Goal: Task Accomplishment & Management: Complete application form

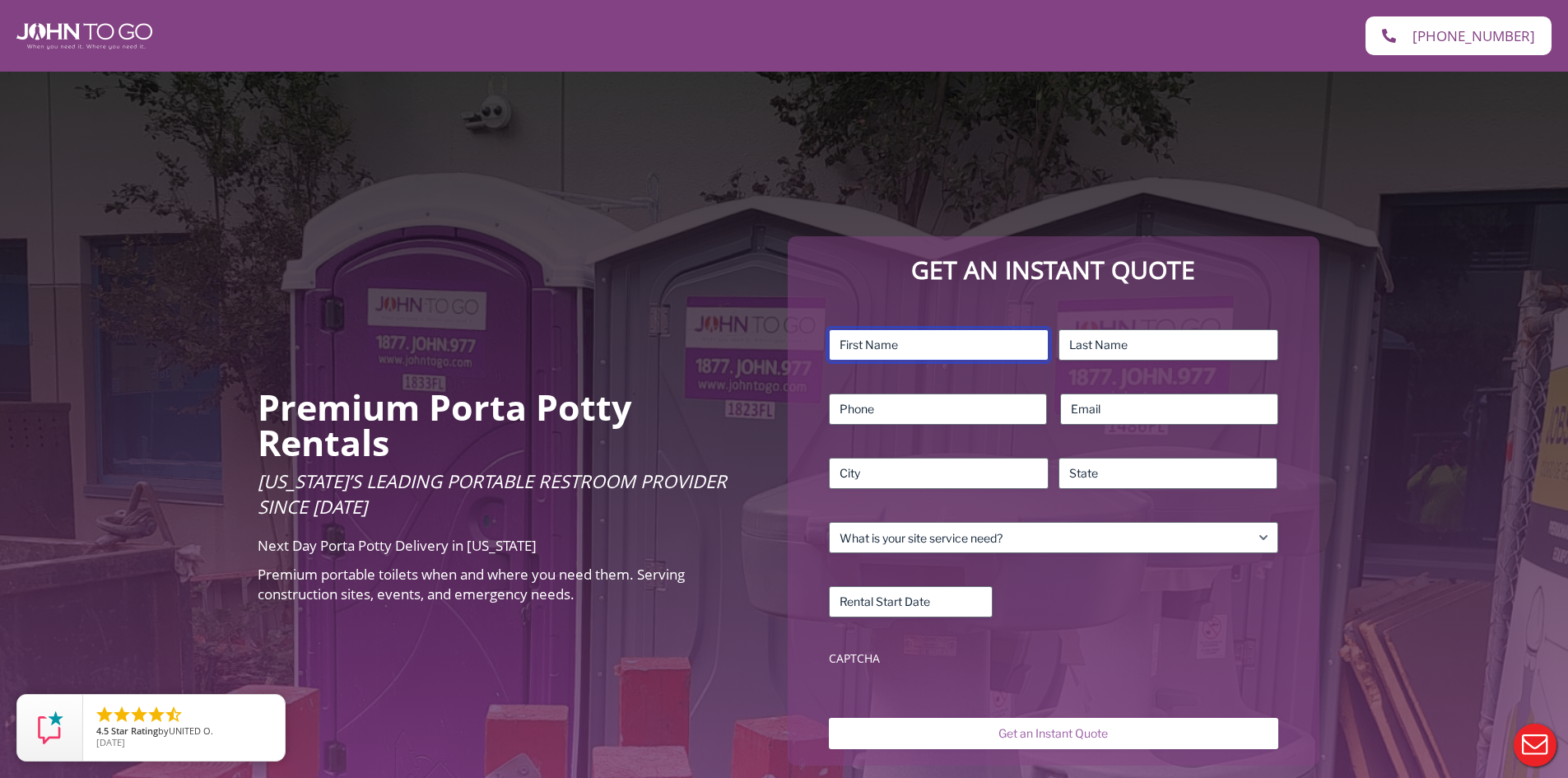
click at [1005, 346] on input "First" at bounding box center [939, 345] width 220 height 31
type input "Nicolly"
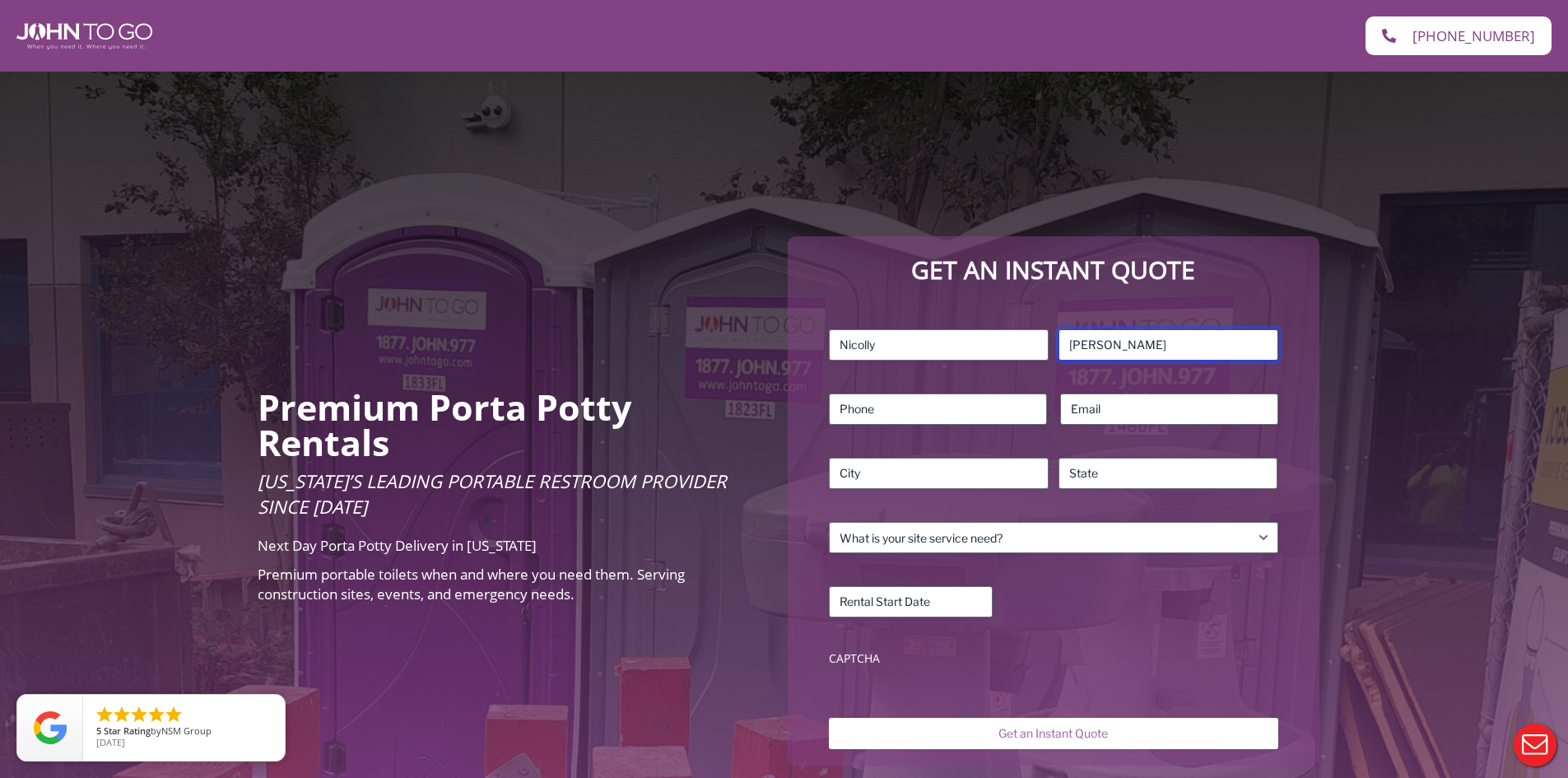
type input "Silva"
click at [1142, 409] on input "Email (Required)" at bounding box center [1169, 409] width 219 height 31
click at [885, 409] on input "5615920962" at bounding box center [938, 409] width 219 height 31
click at [861, 411] on input "561592-0962" at bounding box center [938, 409] width 219 height 31
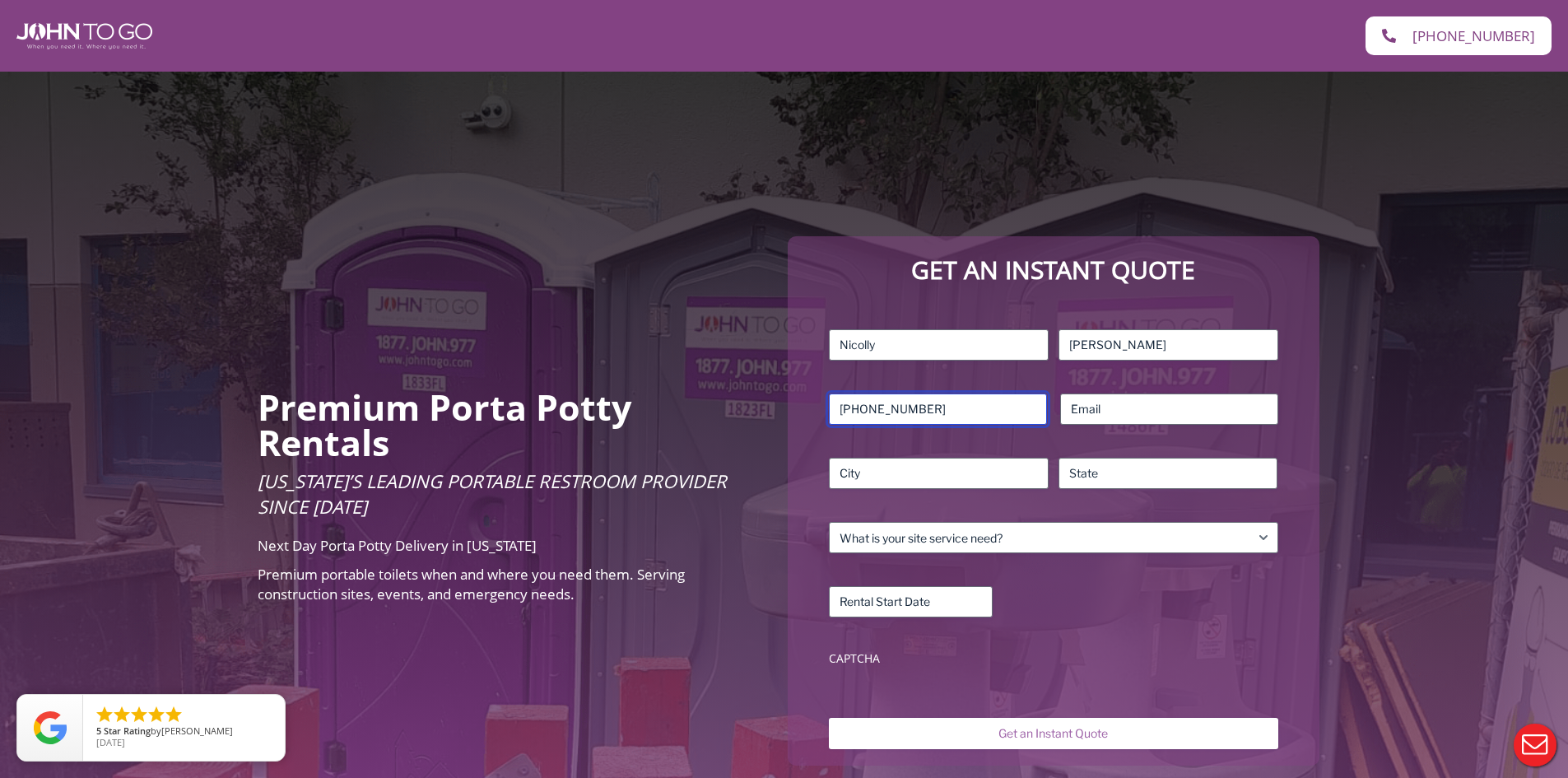
type input "(561) 592-0962"
click at [1132, 409] on input "Email (Required)" at bounding box center [1169, 409] width 219 height 31
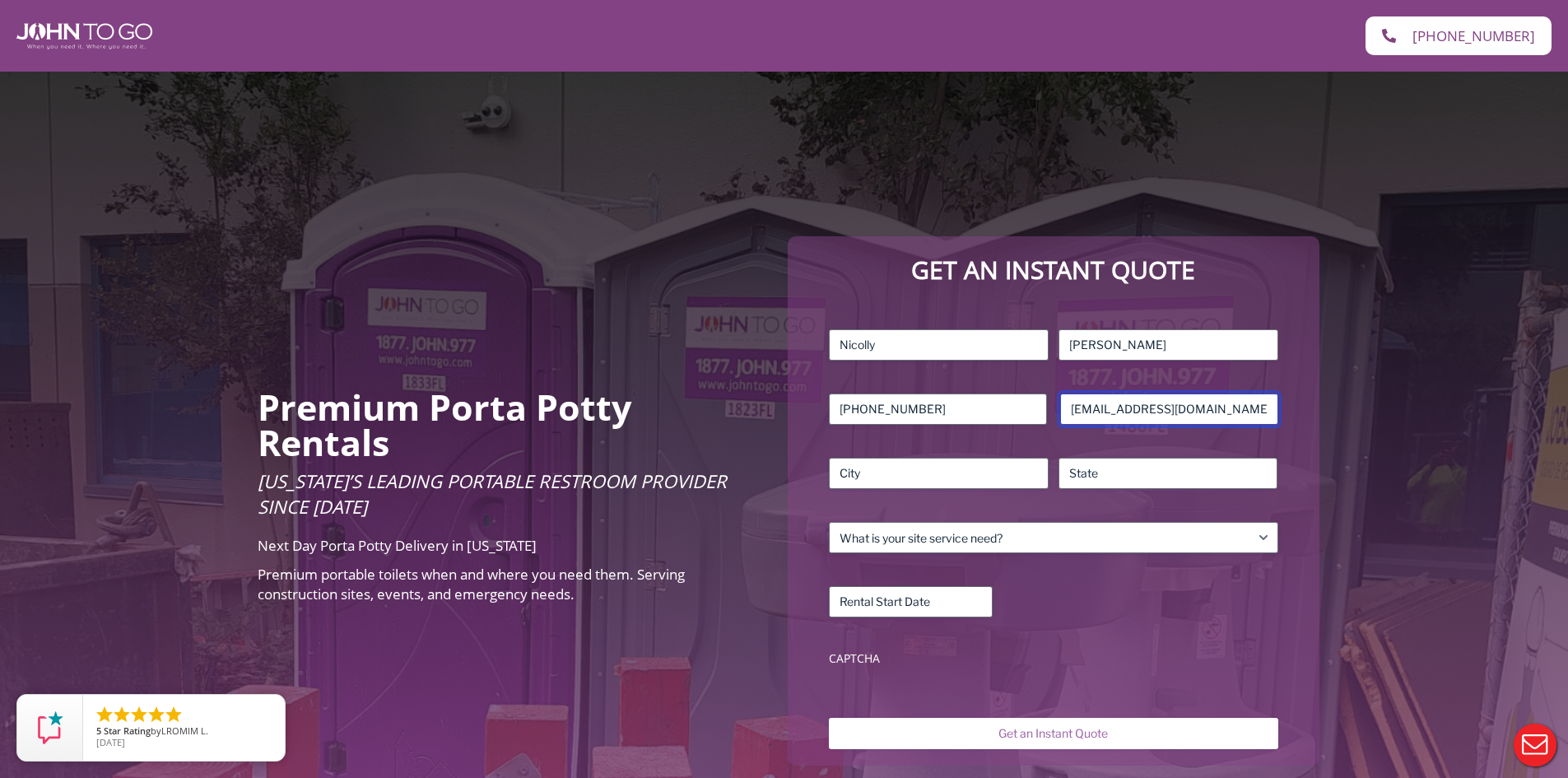
type input "nicolly@mplcorp.com"
click at [961, 463] on input "City" at bounding box center [939, 473] width 220 height 31
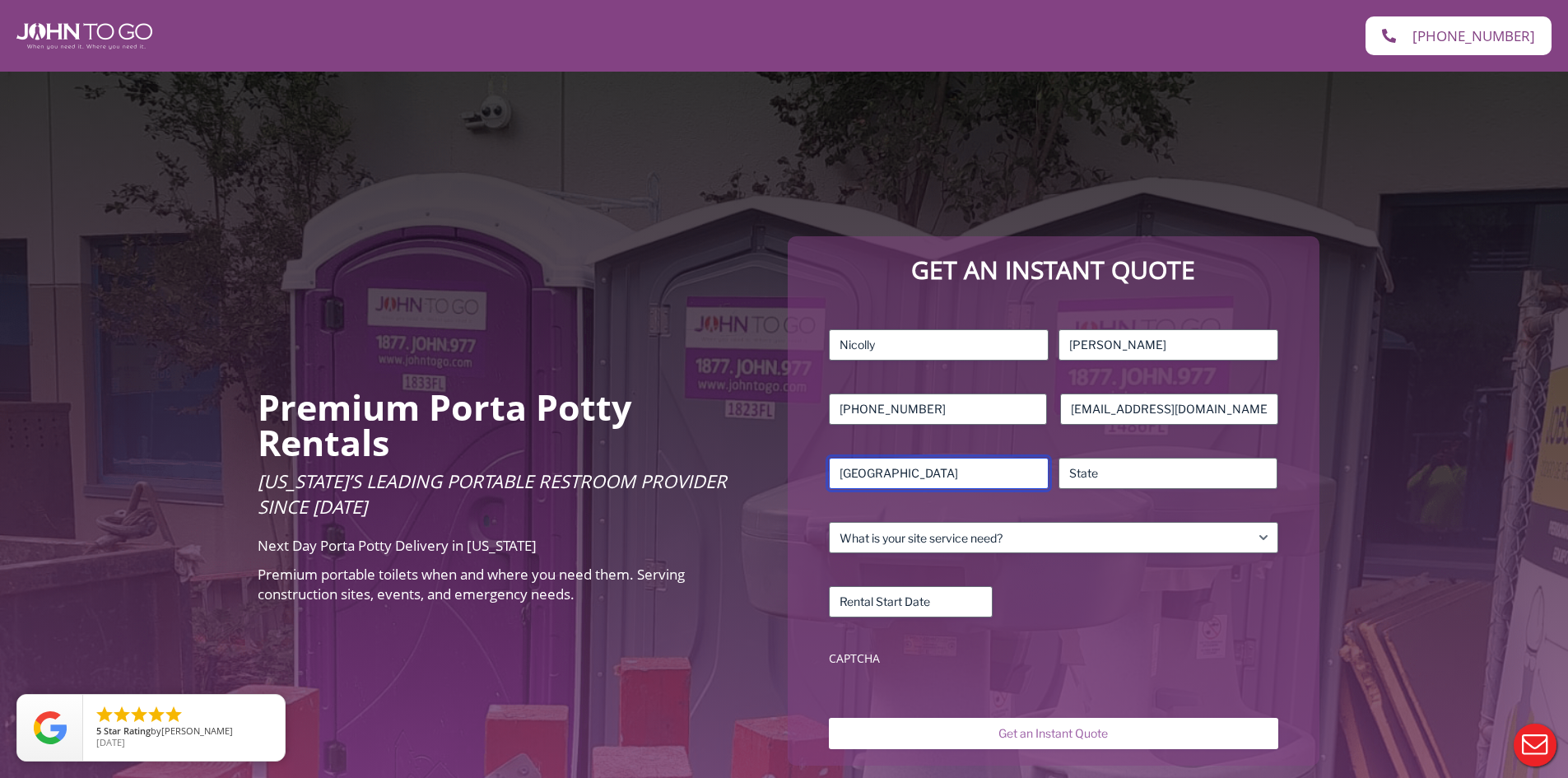
type input "Fort Lauderdale"
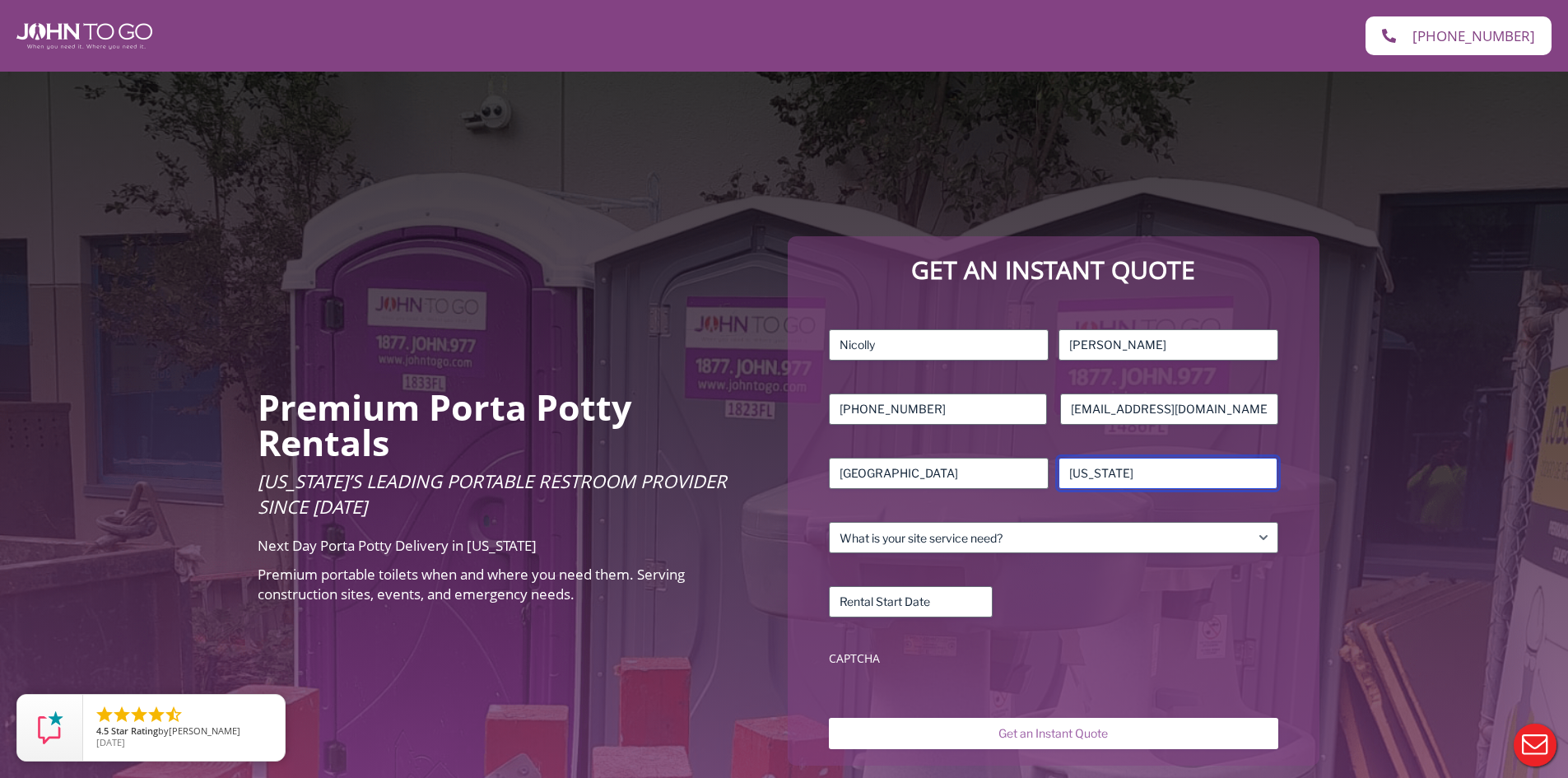
type input "Florida"
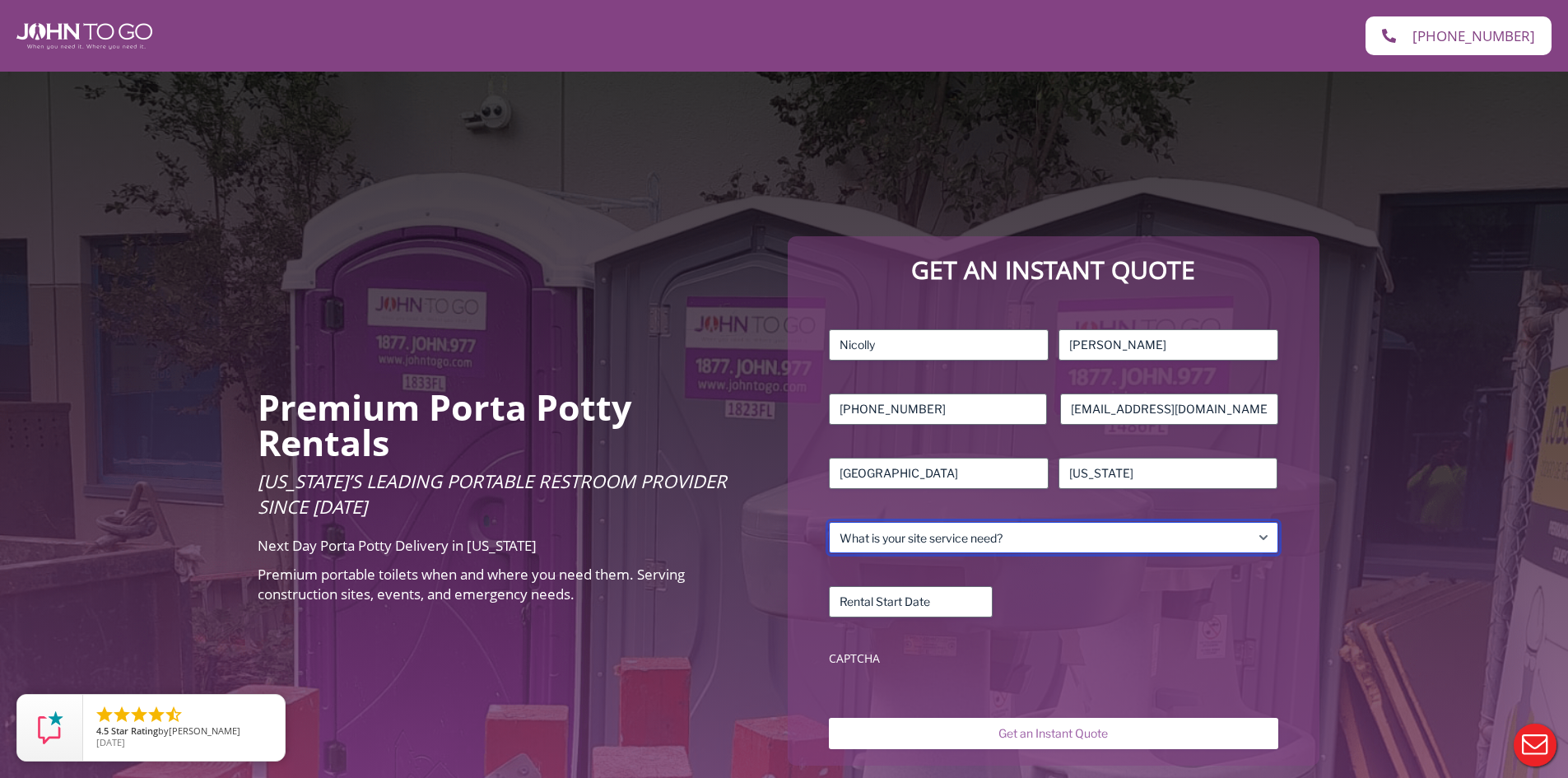
click at [912, 531] on select "What is your site service need? Consumer Construction – Commercial Construction…" at bounding box center [1054, 537] width 449 height 31
select select "Construction - Commercial"
click at [829, 522] on select "What is your site service need? Consumer Construction – Commercial Construction…" at bounding box center [1054, 537] width 449 height 31
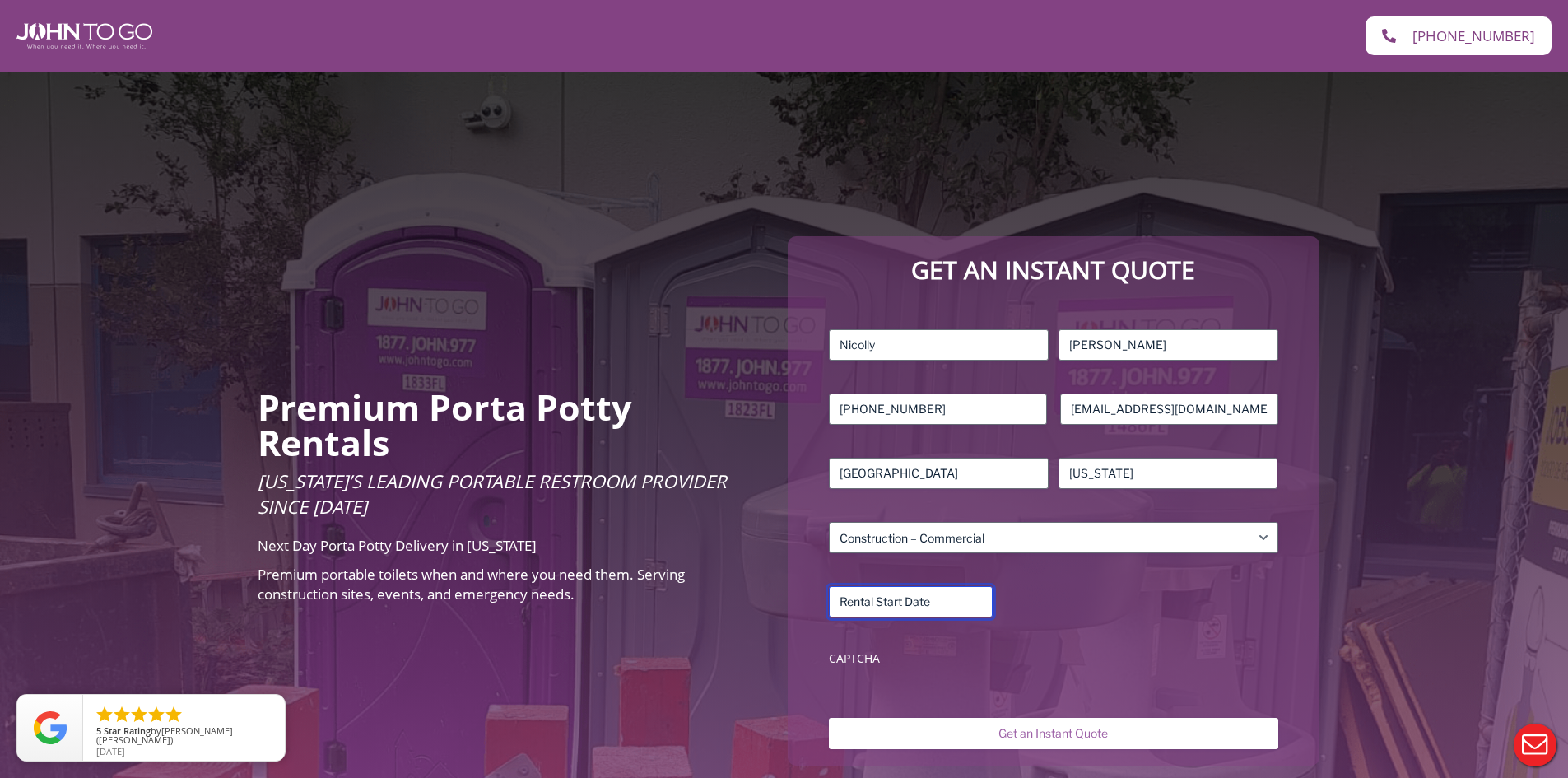
click at [932, 598] on input "Rental Start Date (Required)" at bounding box center [911, 602] width 164 height 31
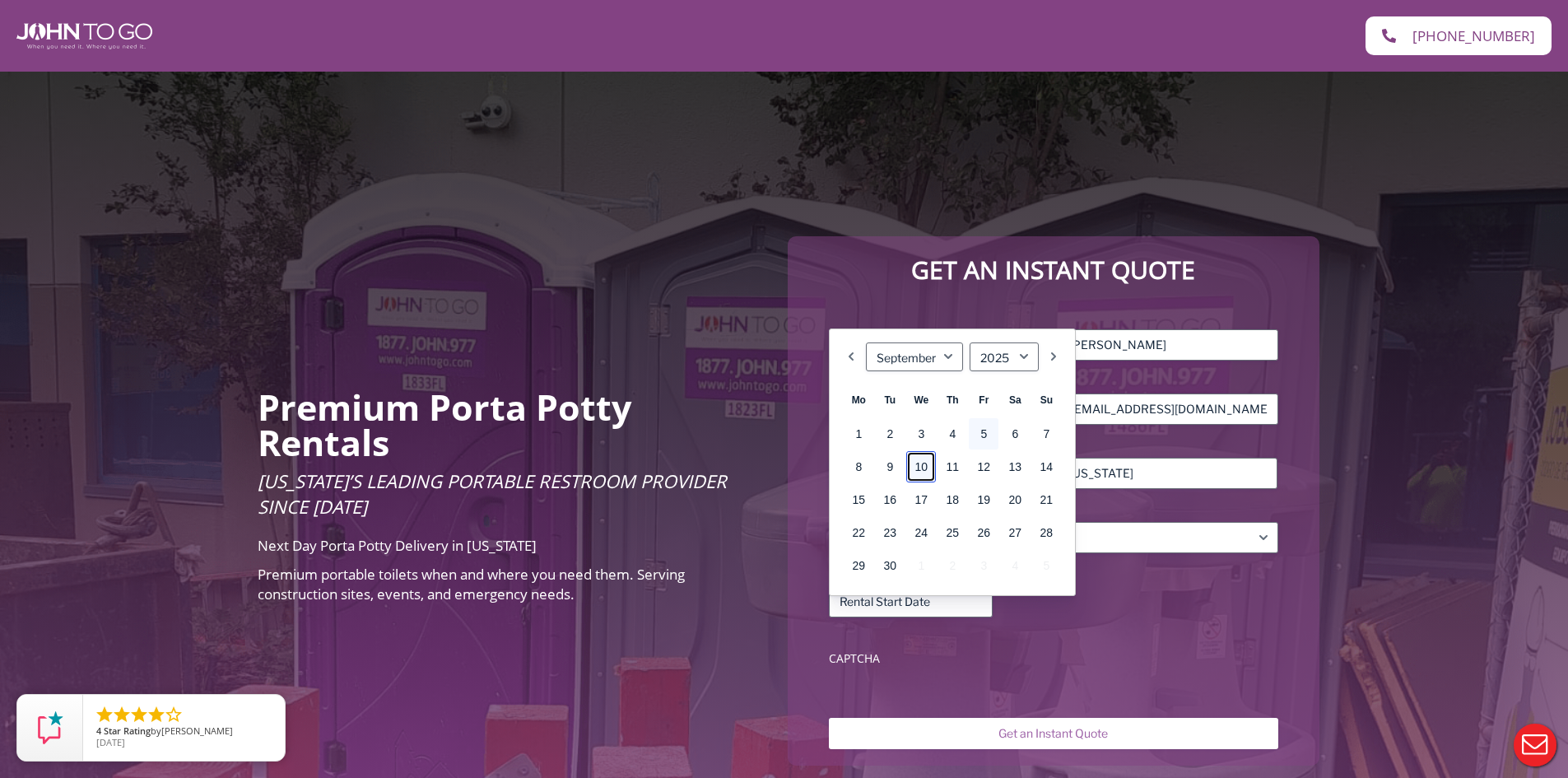
click at [927, 473] on link "10" at bounding box center [921, 466] width 30 height 31
type input "09/10/2025"
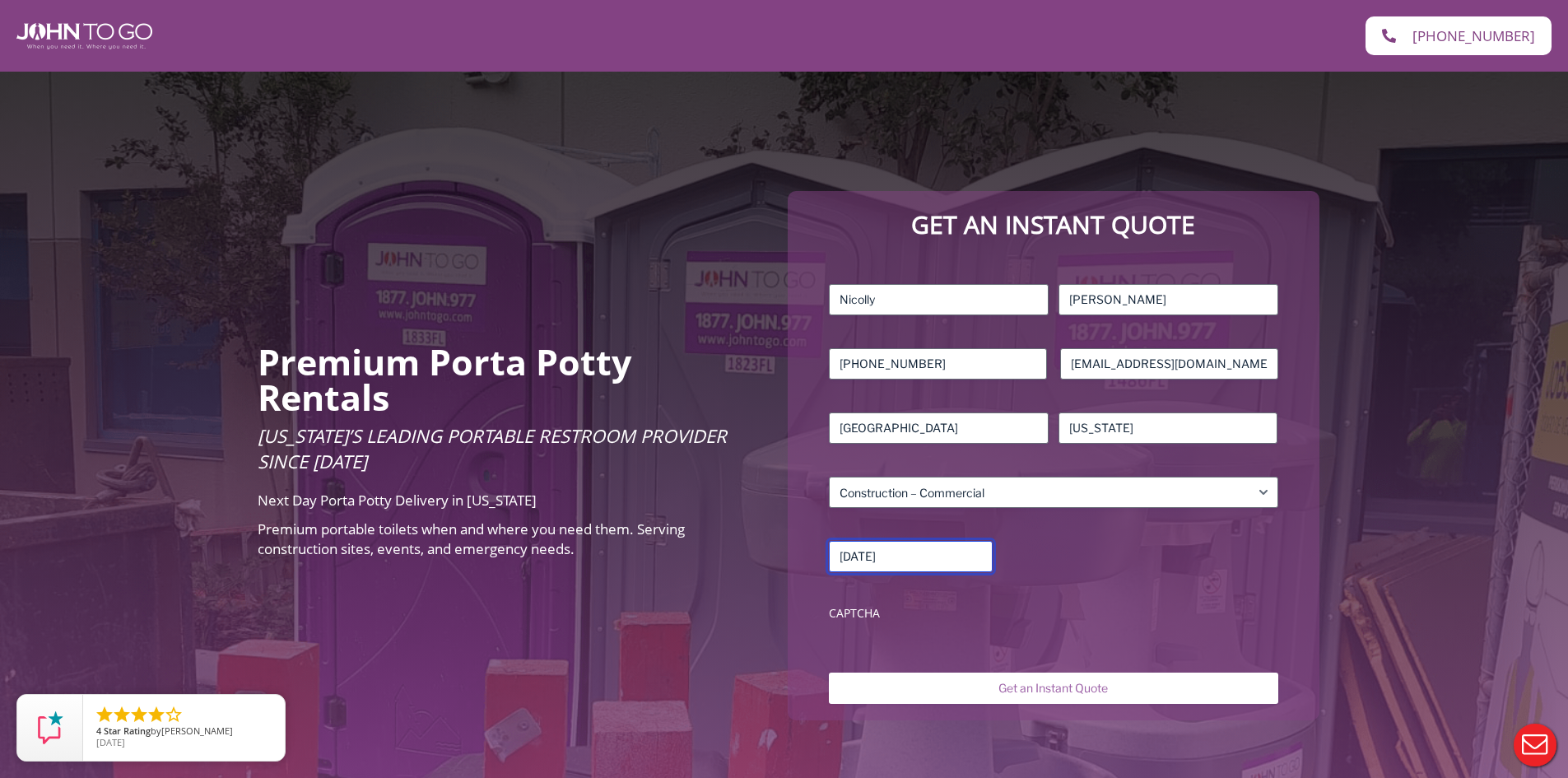
scroll to position [82, 0]
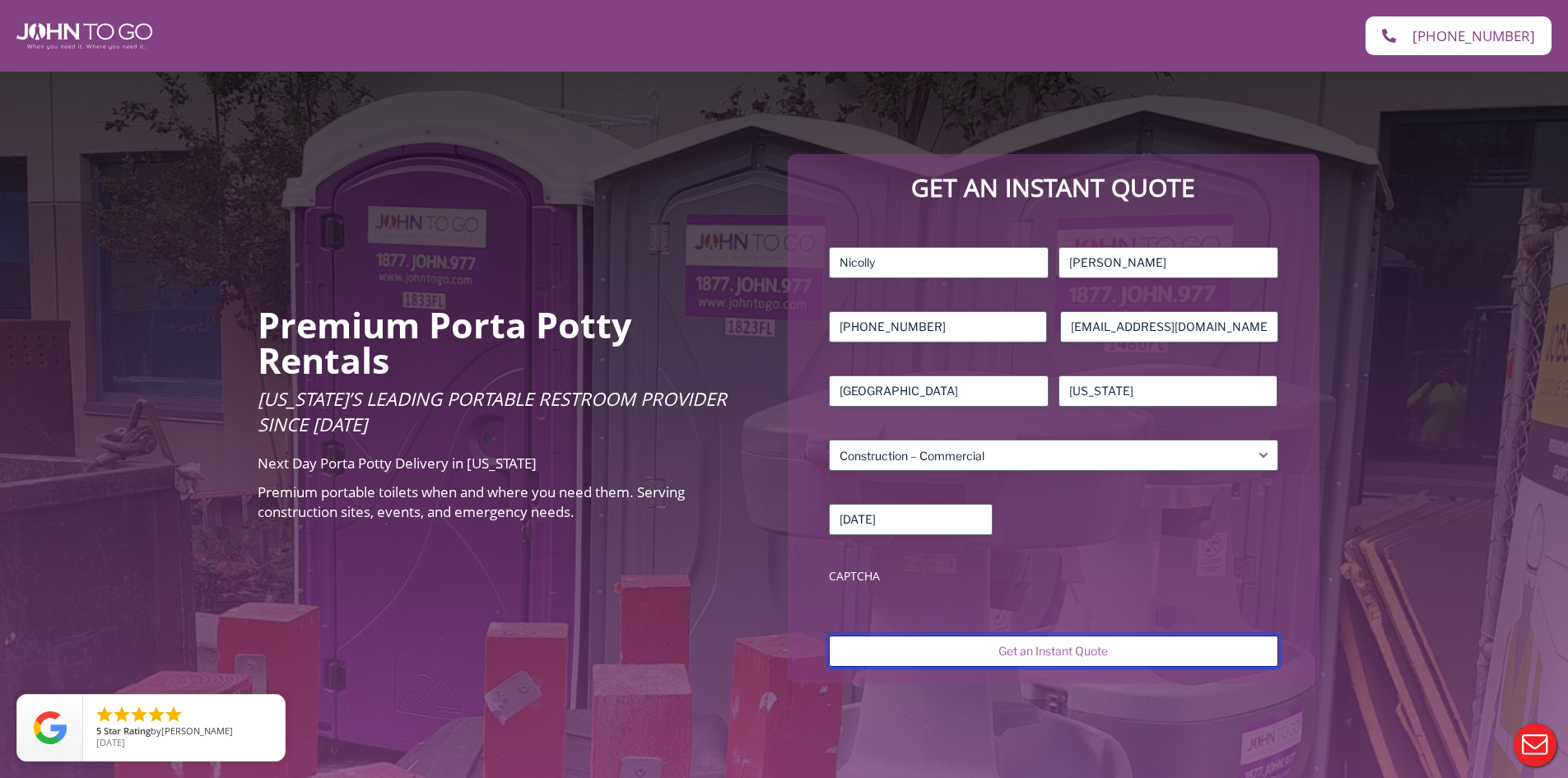
click at [1053, 654] on input "Get an Instant Quote" at bounding box center [1054, 651] width 449 height 31
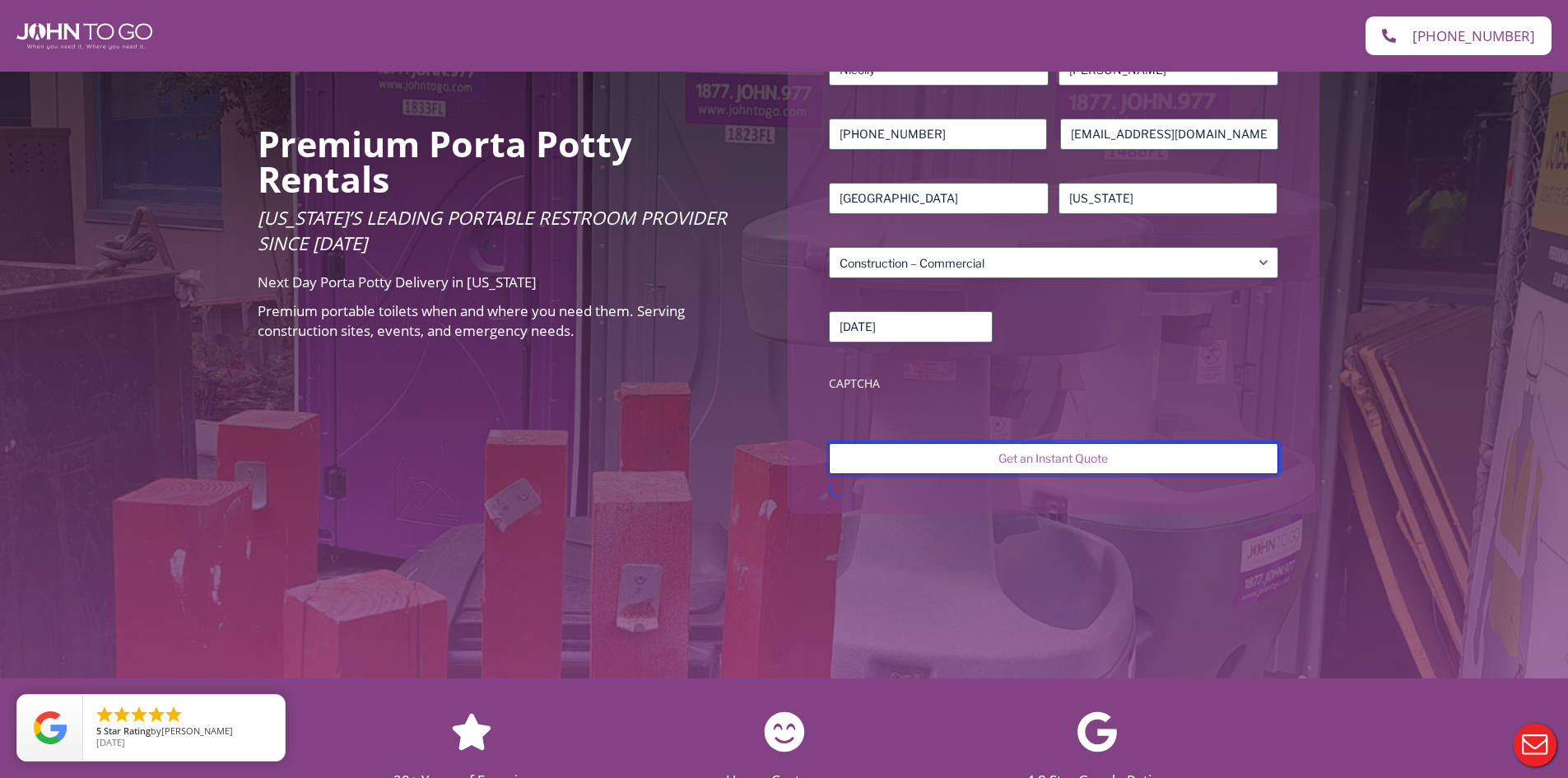
scroll to position [246, 0]
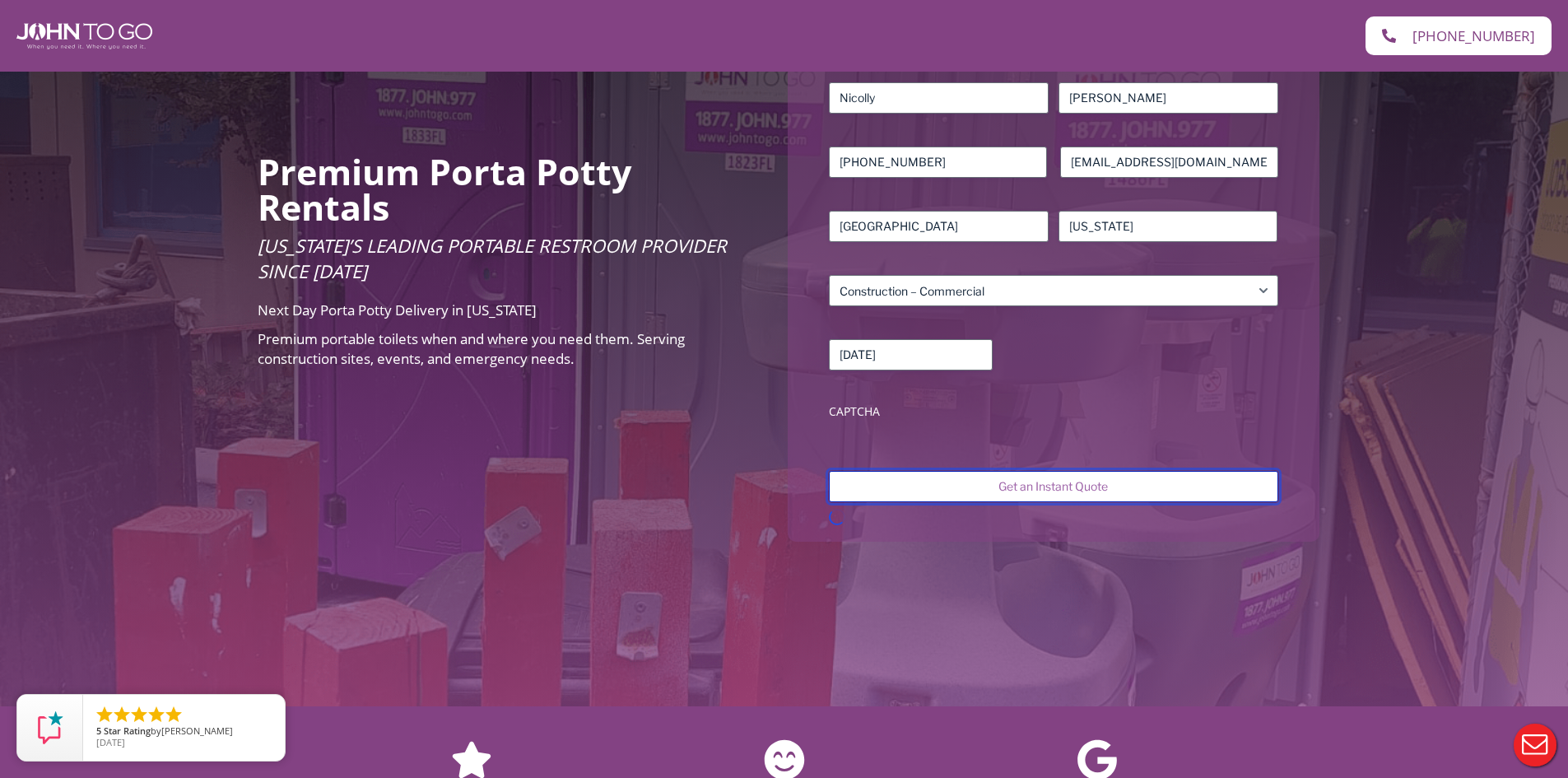
click at [1069, 485] on input "Get an Instant Quote" at bounding box center [1054, 486] width 449 height 31
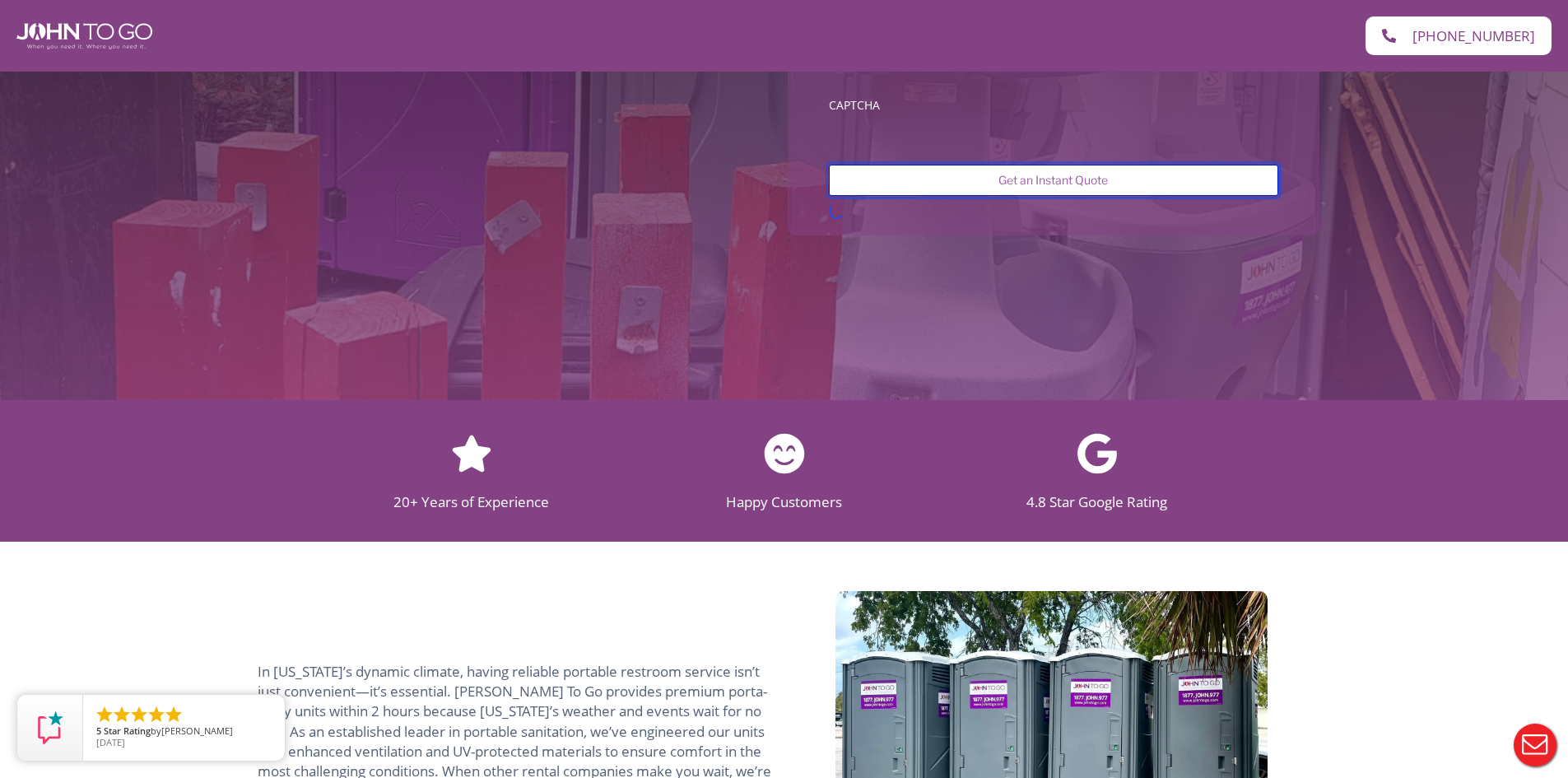
scroll to position [737, 0]
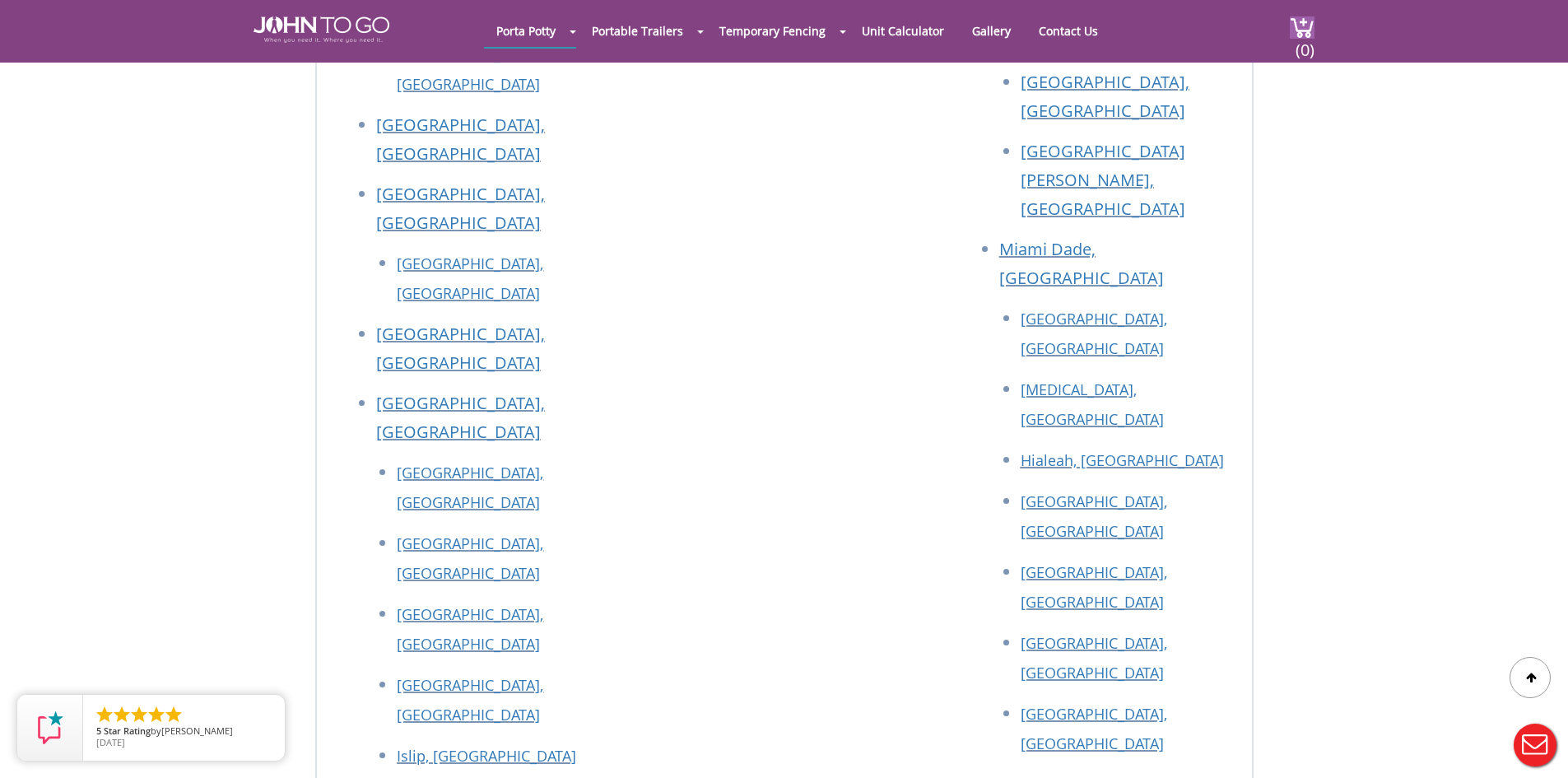
scroll to position [1564, 0]
